Goal: Find specific fact: Find specific fact

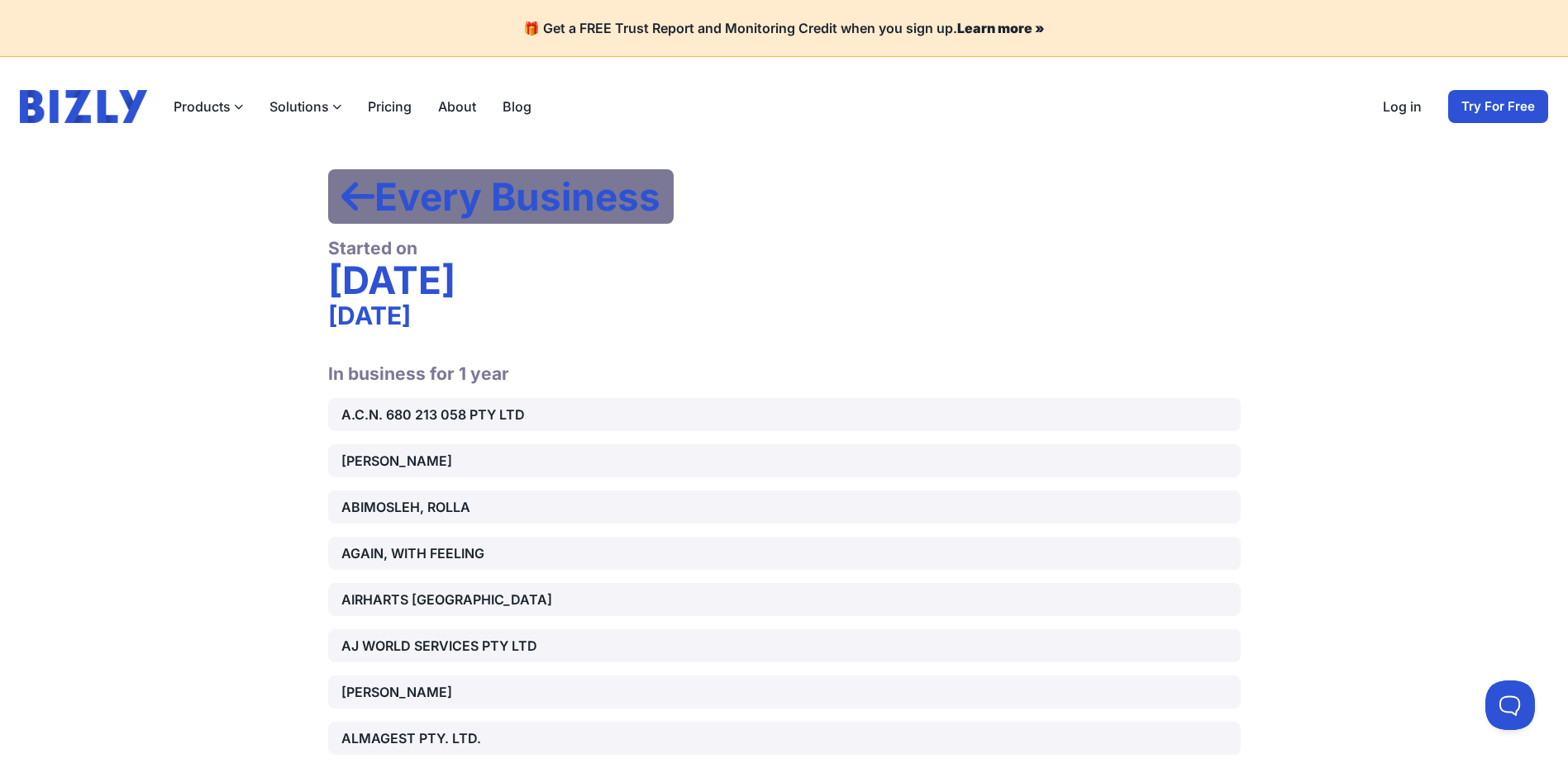
scroll to position [8510, 0]
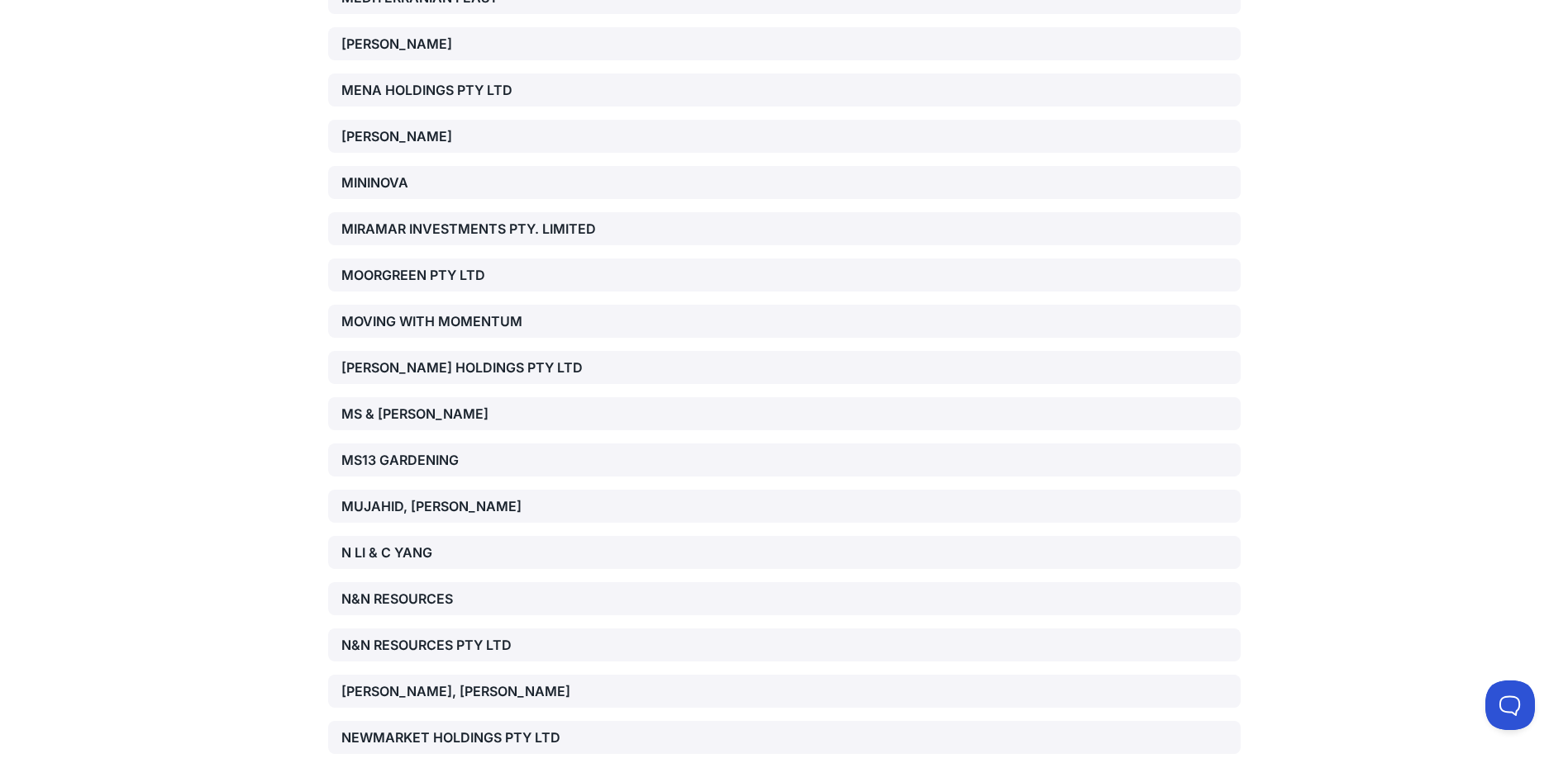
click at [457, 450] on div "MS13 GARDENING" at bounding box center [486, 460] width 291 height 20
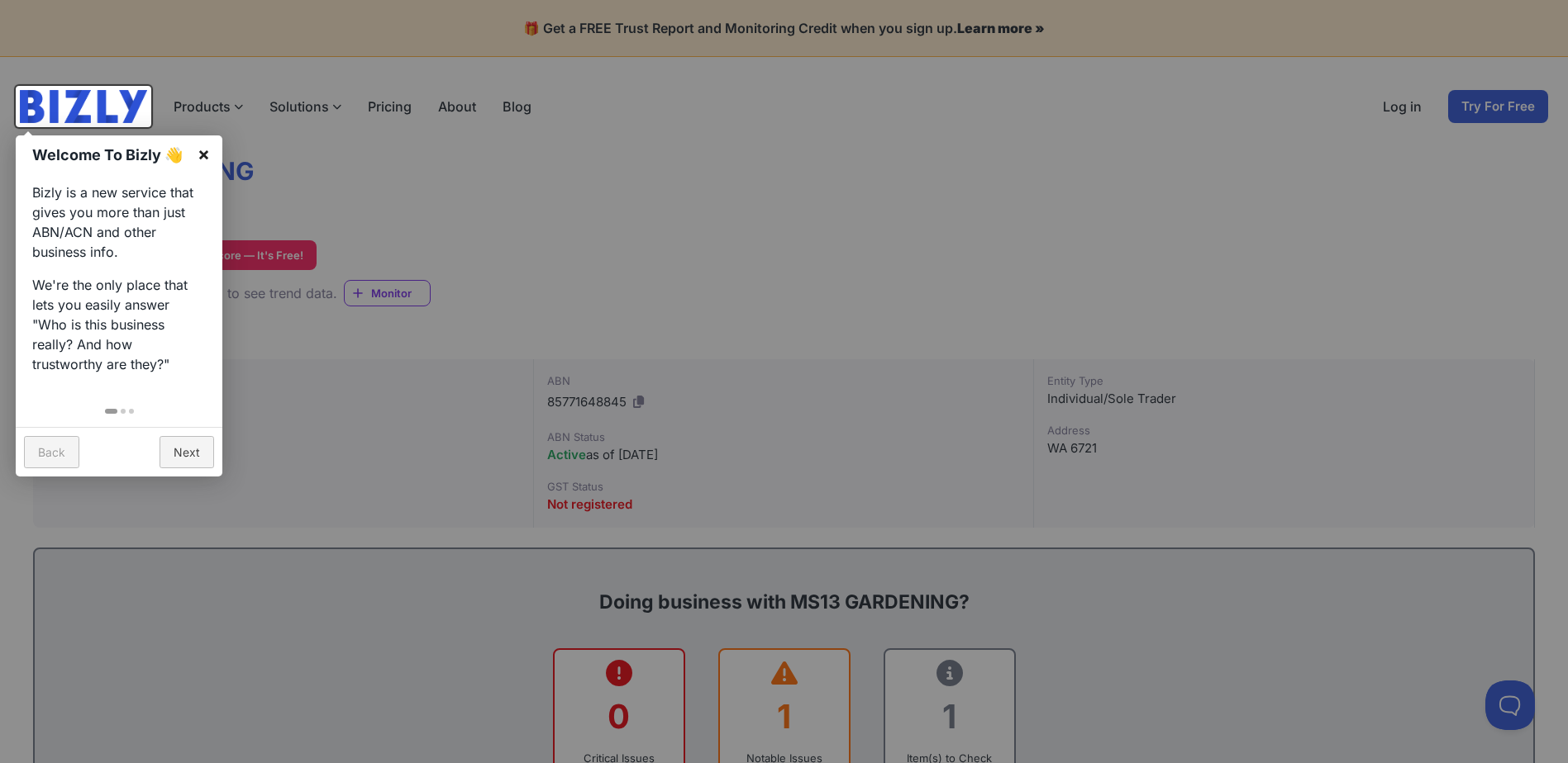
click at [209, 157] on link "×" at bounding box center [203, 153] width 38 height 37
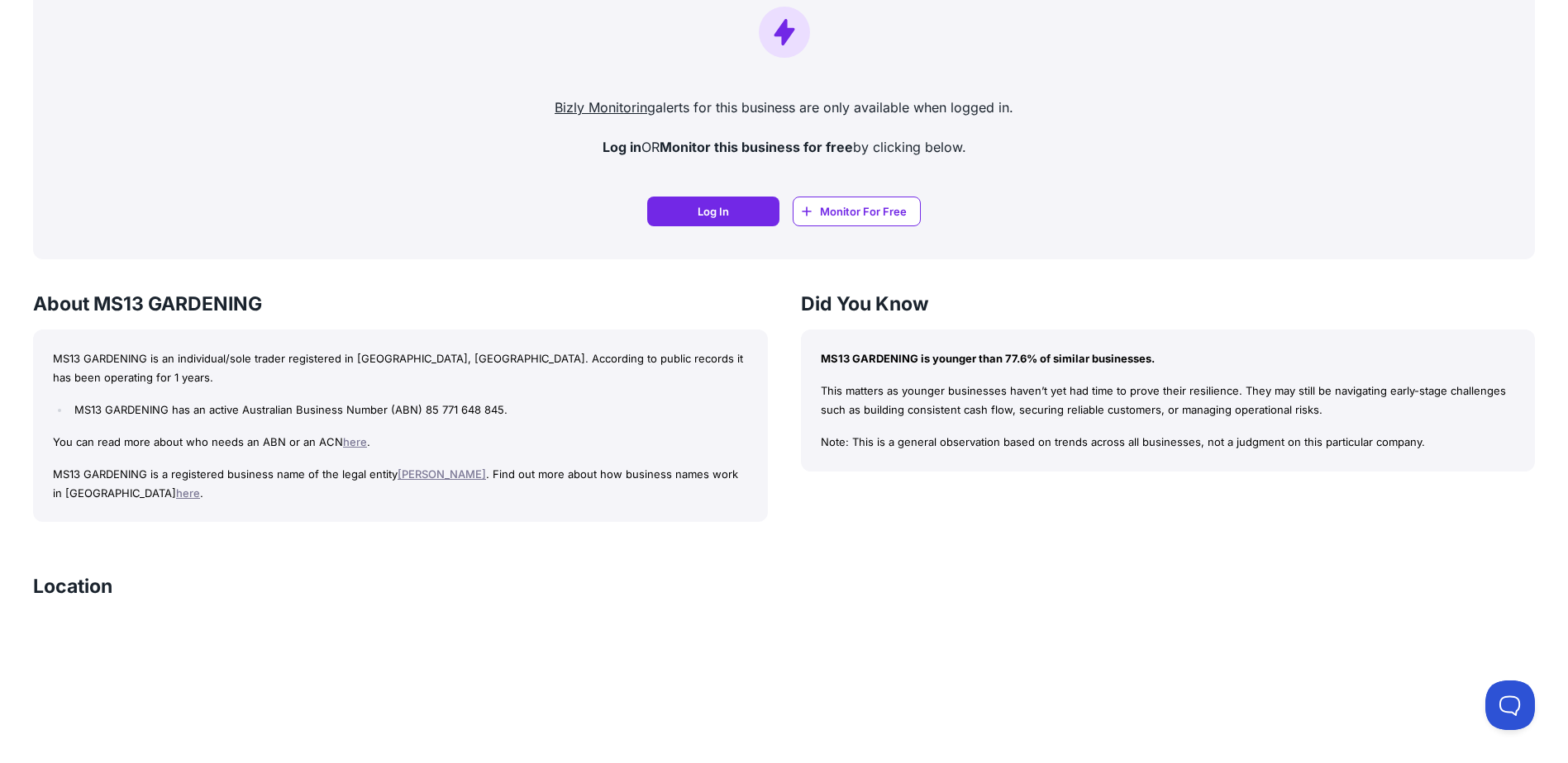
scroll to position [1073, 0]
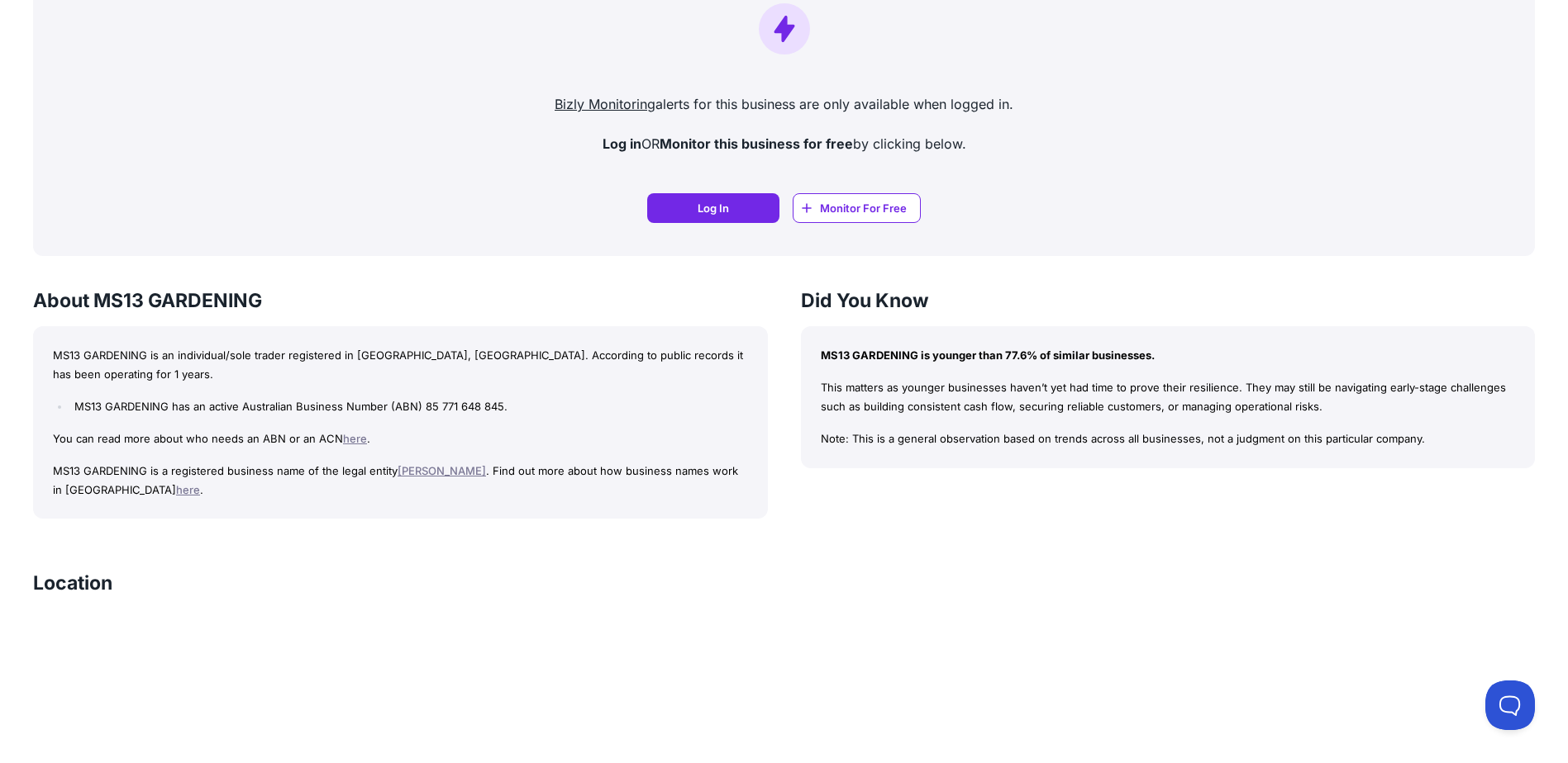
click at [762, 402] on div "MS13 GARDENING is an individual/sole trader registered in WA, Australia. Accord…" at bounding box center [401, 422] width 735 height 193
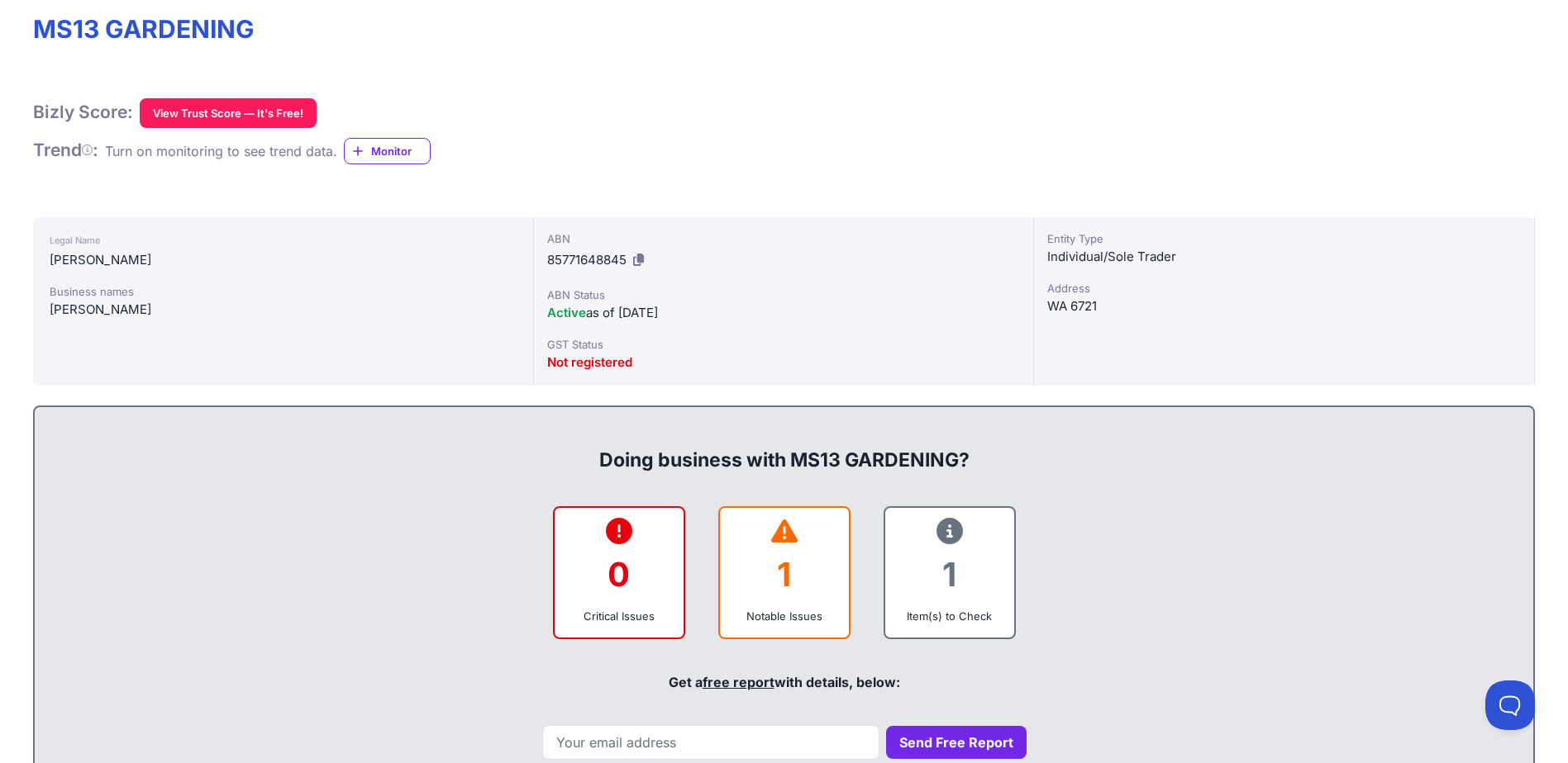
scroll to position [0, 0]
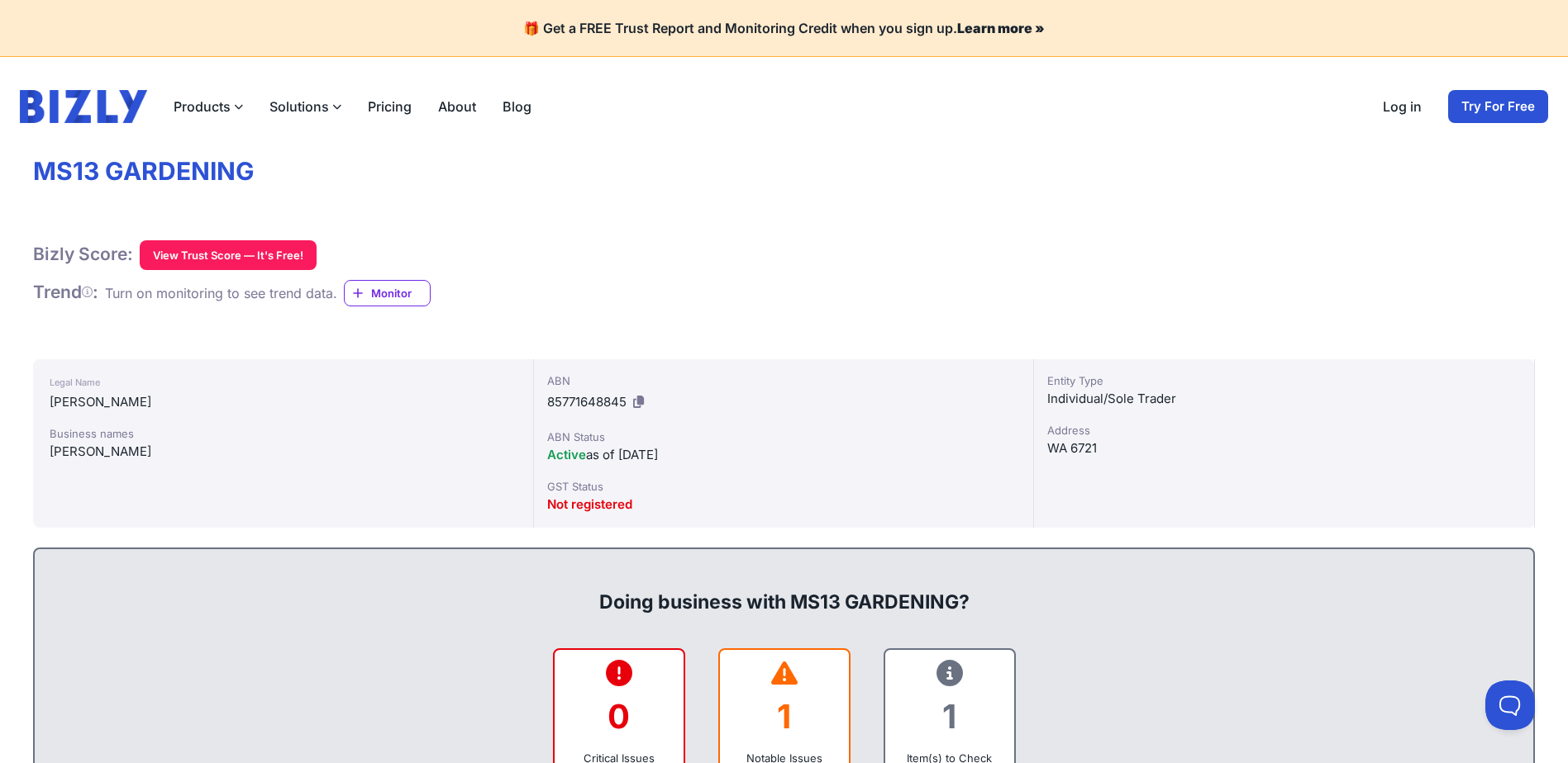
copy div "[PERSON_NAME]"
drag, startPoint x: 158, startPoint y: 451, endPoint x: 39, endPoint y: 454, distance: 119.0
click at [39, 454] on div "Legal Name MEKAOUI, SAMIR Business names MEKAOUI, SAMIR" at bounding box center [284, 443] width 501 height 168
